Goal: Transaction & Acquisition: Purchase product/service

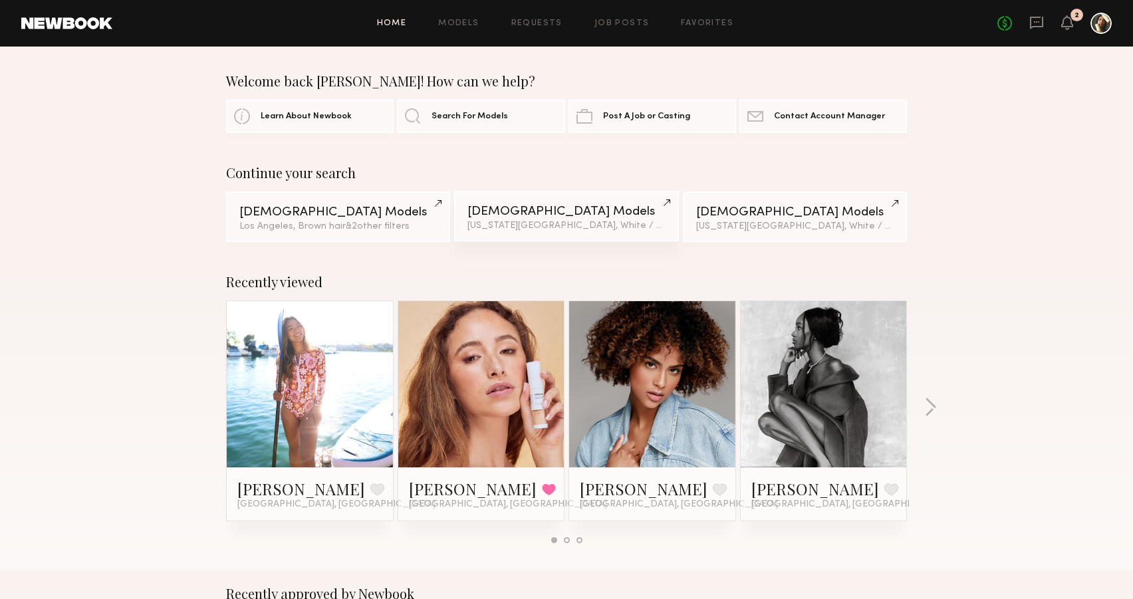
click at [496, 212] on div "Female Models" at bounding box center [565, 211] width 197 height 13
click at [468, 22] on link "Models" at bounding box center [458, 23] width 41 height 9
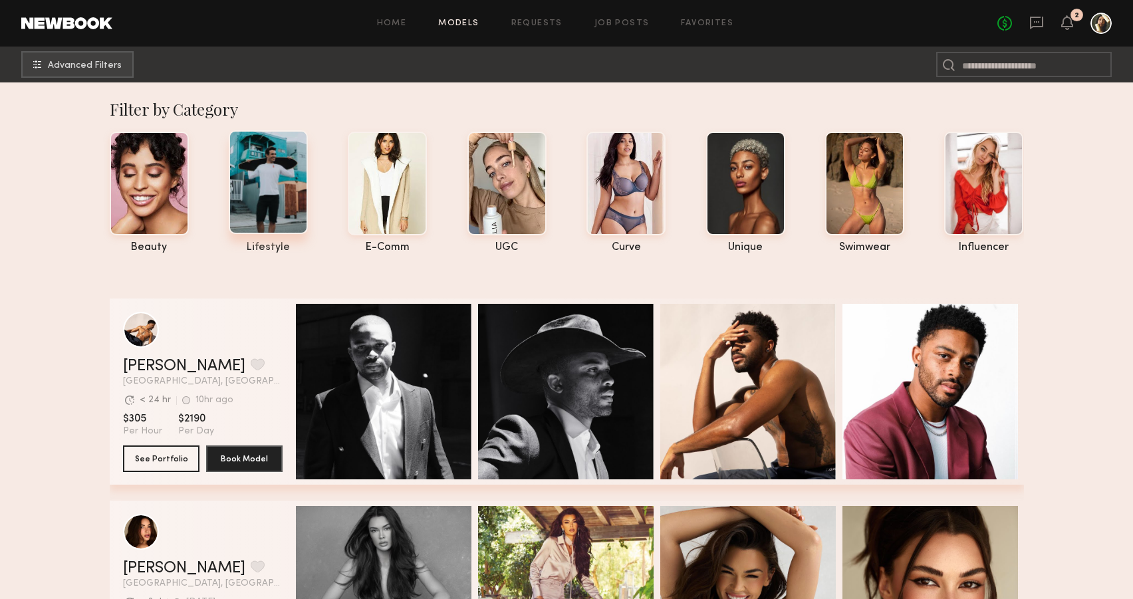
click at [287, 210] on div at bounding box center [268, 182] width 79 height 104
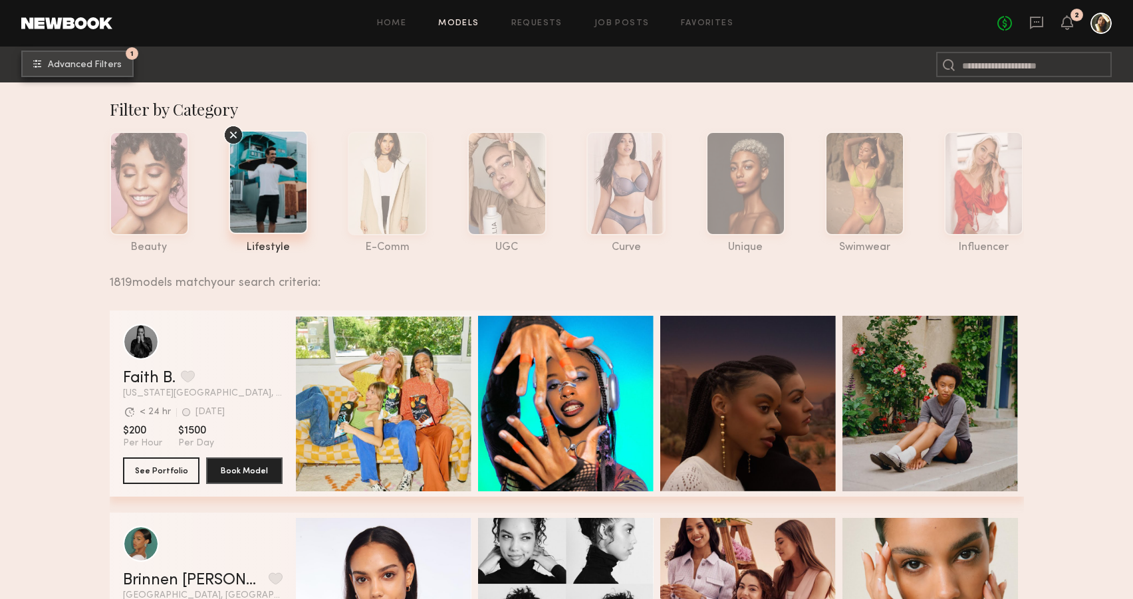
click at [81, 65] on span "Advanced Filters" at bounding box center [85, 64] width 74 height 9
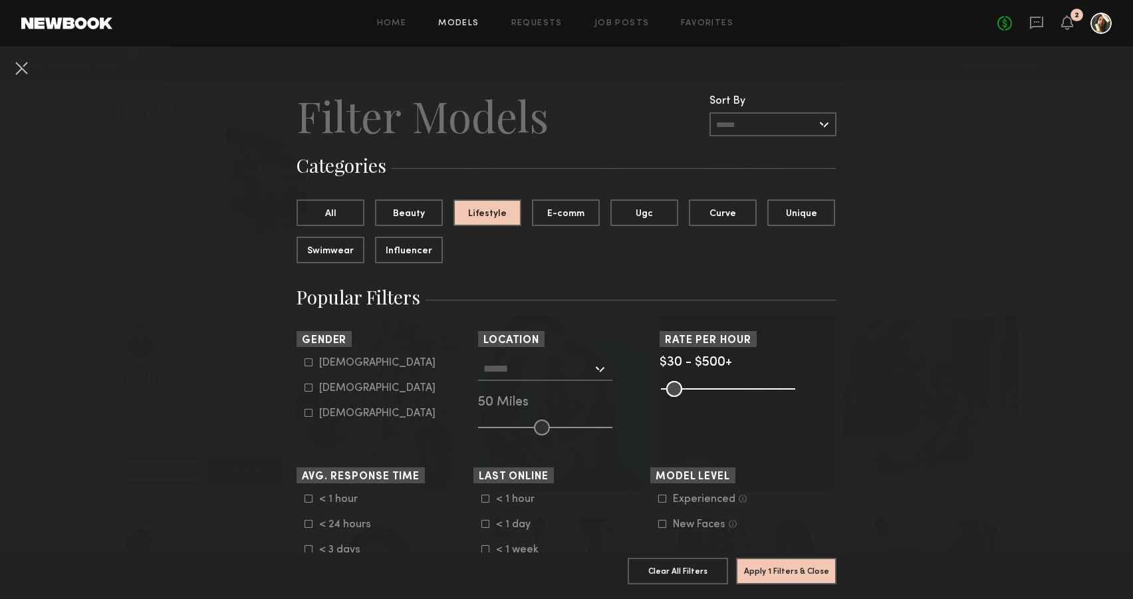
click at [602, 368] on div at bounding box center [545, 369] width 134 height 24
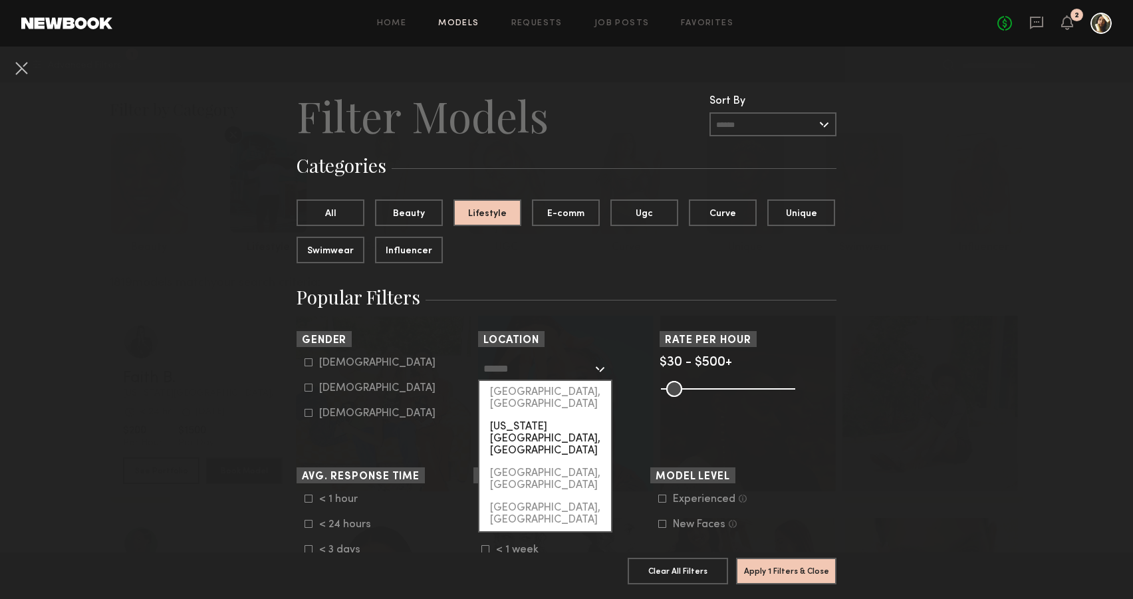
click at [546, 415] on div "New York City, NY" at bounding box center [545, 438] width 132 height 47
type input "**********"
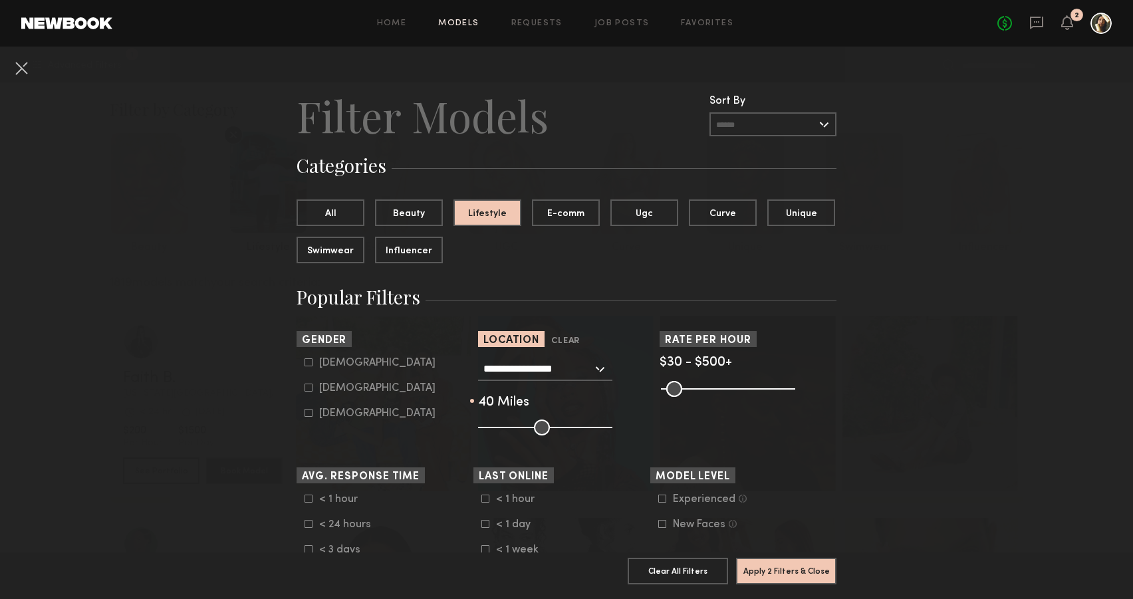
drag, startPoint x: 538, startPoint y: 425, endPoint x: 526, endPoint y: 425, distance: 12.0
type input "**"
click at [526, 425] on input "range" at bounding box center [545, 427] width 134 height 16
click at [801, 568] on button "Apply 2 Filters & Close" at bounding box center [786, 570] width 100 height 27
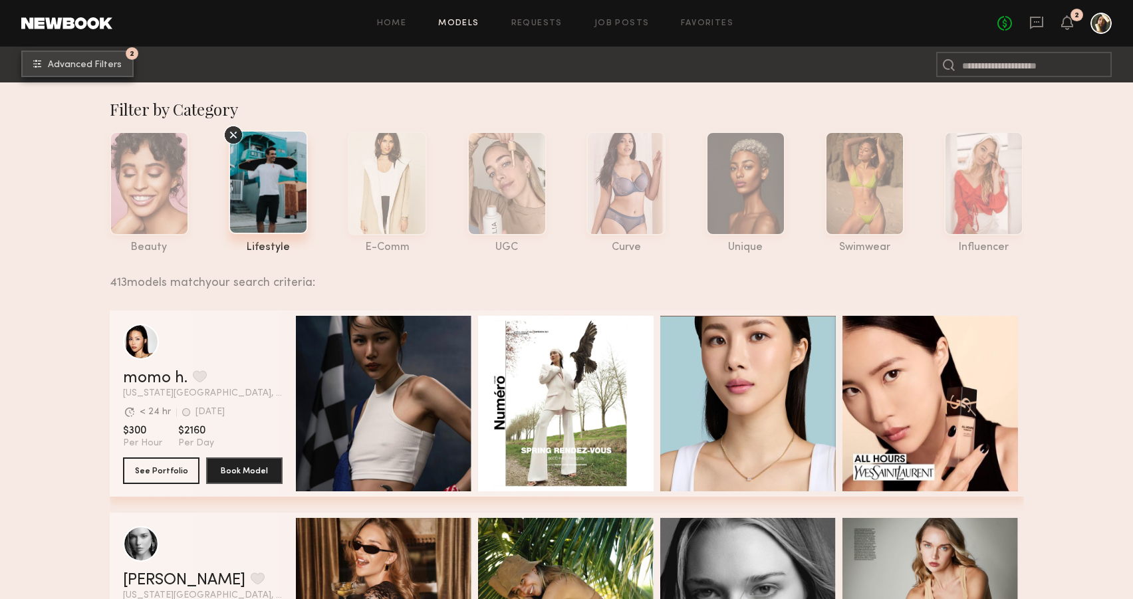
click at [85, 71] on button "2 Advanced Filters" at bounding box center [77, 64] width 112 height 27
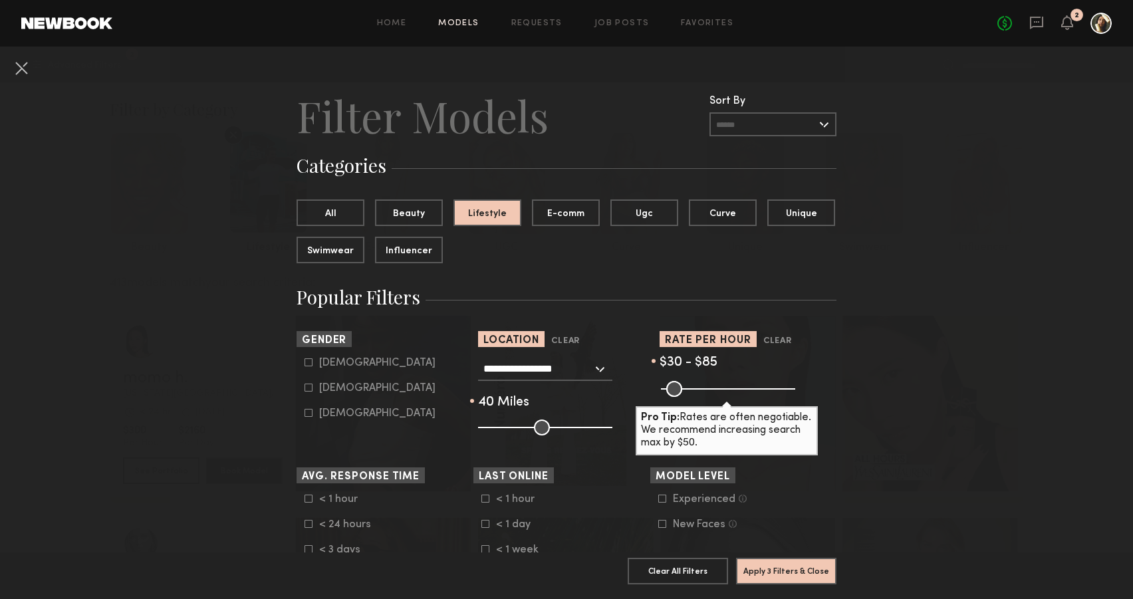
drag, startPoint x: 790, startPoint y: 388, endPoint x: 682, endPoint y: 387, distance: 107.7
type input "**"
click at [682, 387] on input "range" at bounding box center [728, 389] width 134 height 16
click at [802, 573] on button "Apply 3 Filters & Close" at bounding box center [786, 570] width 100 height 27
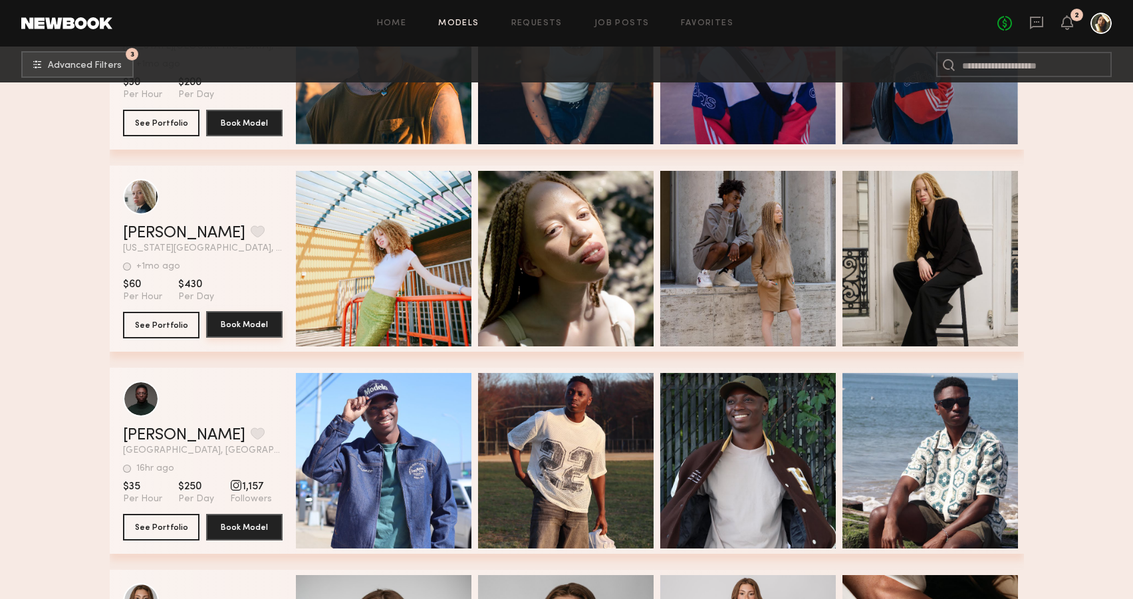
scroll to position [6790, 0]
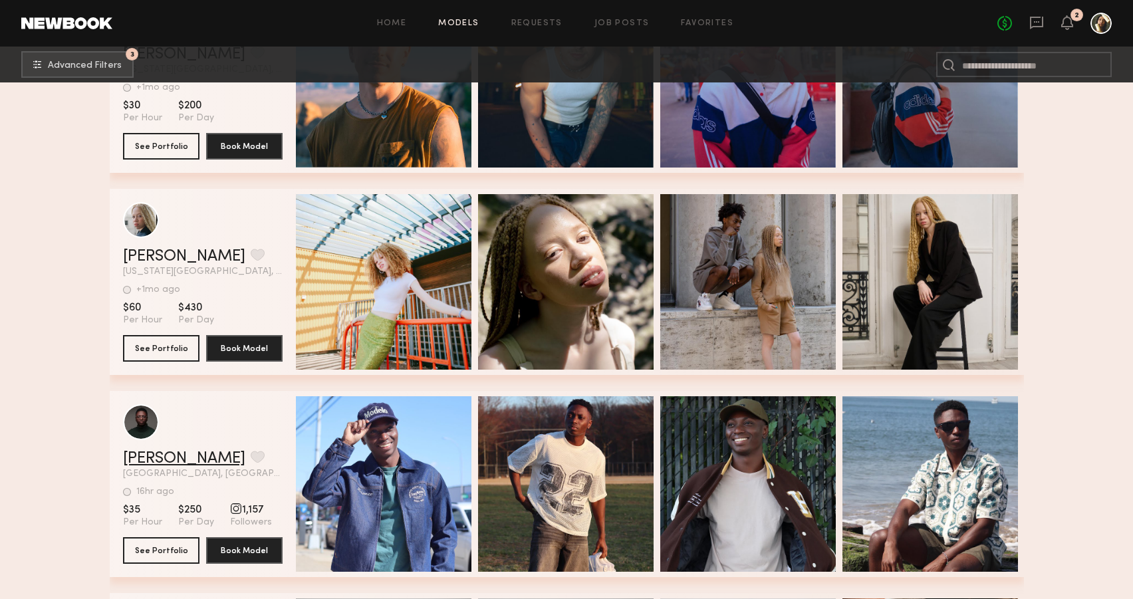
click at [158, 457] on link "Simeon W." at bounding box center [184, 459] width 122 height 16
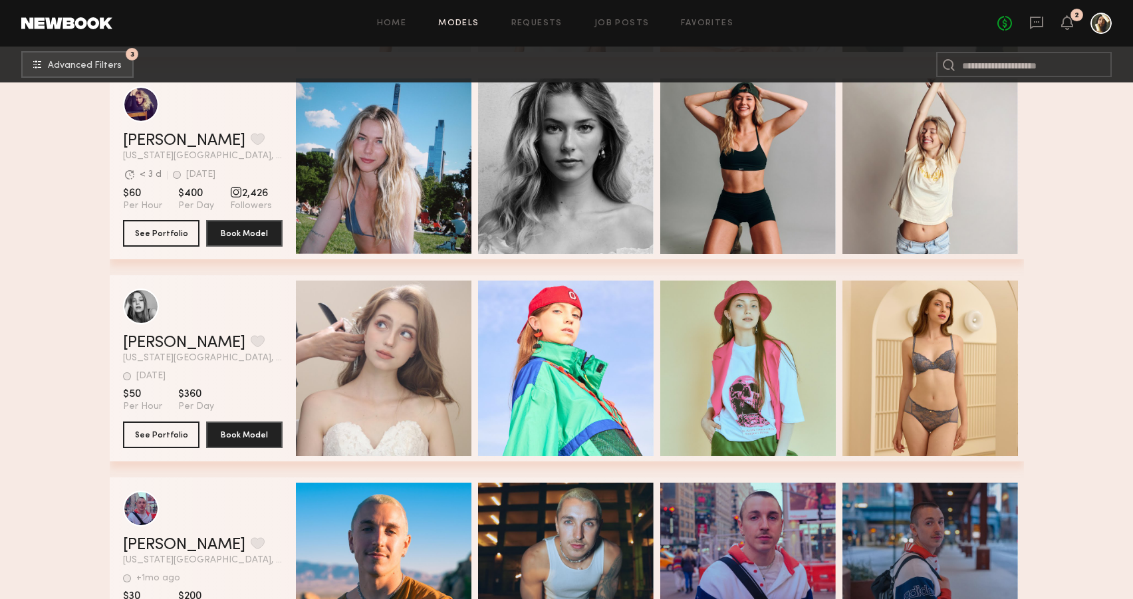
scroll to position [6243, 0]
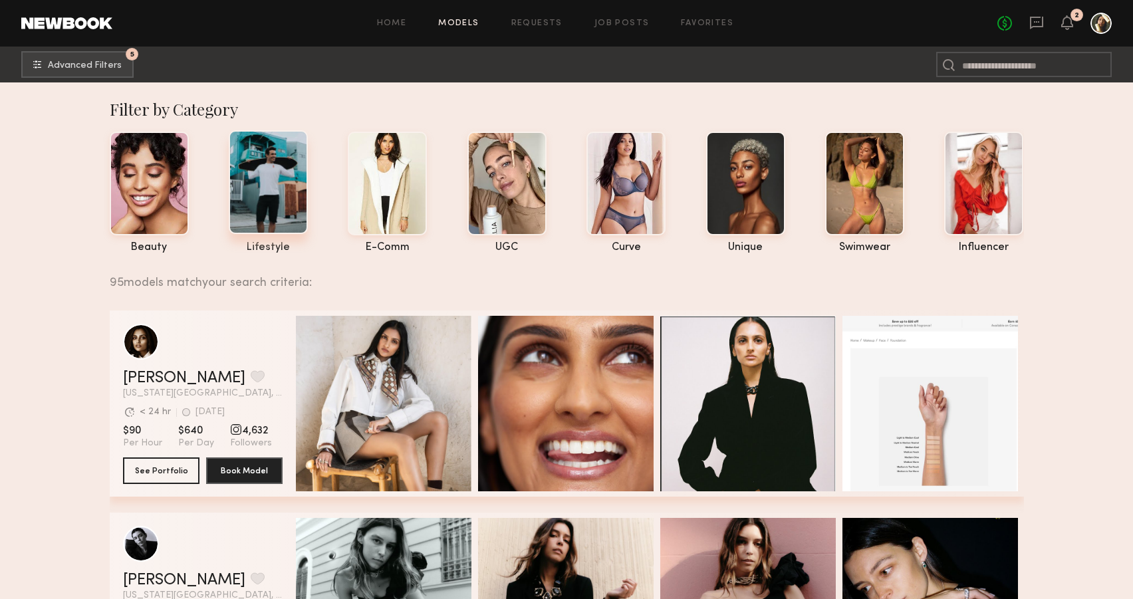
click at [284, 184] on div at bounding box center [268, 182] width 79 height 104
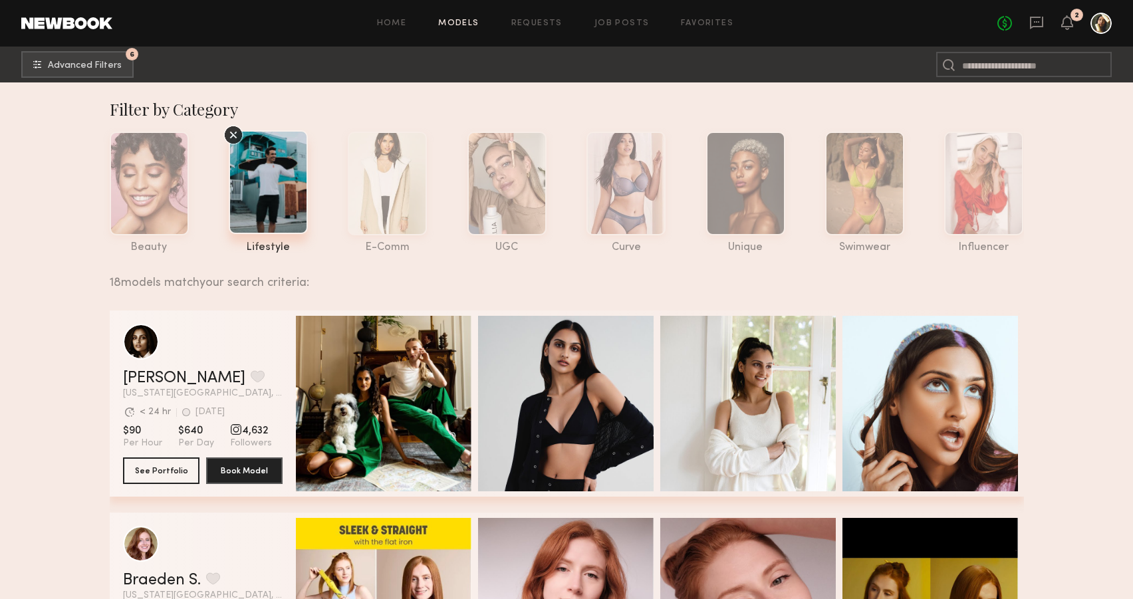
click at [237, 134] on icon at bounding box center [233, 135] width 20 height 20
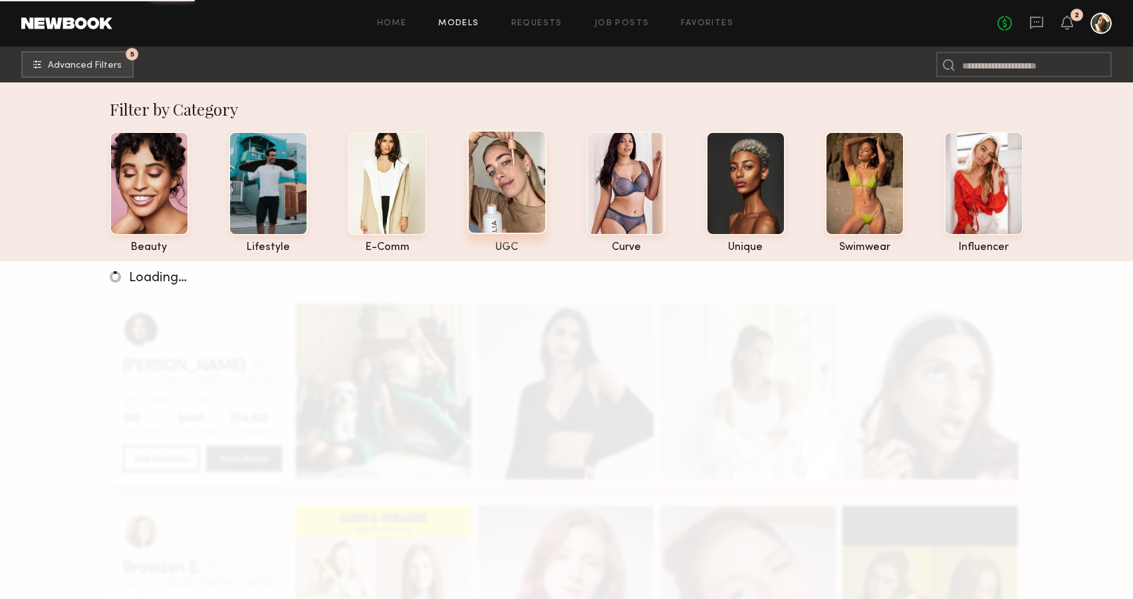
click at [513, 170] on div at bounding box center [506, 182] width 79 height 104
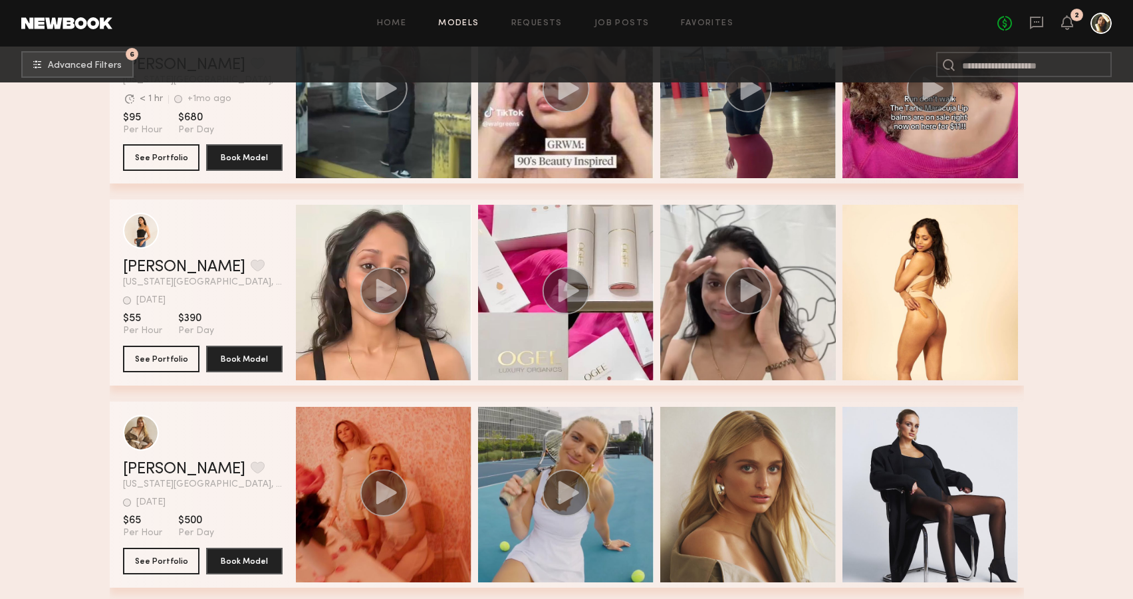
scroll to position [1440, 0]
